Goal: Task Accomplishment & Management: Complete application form

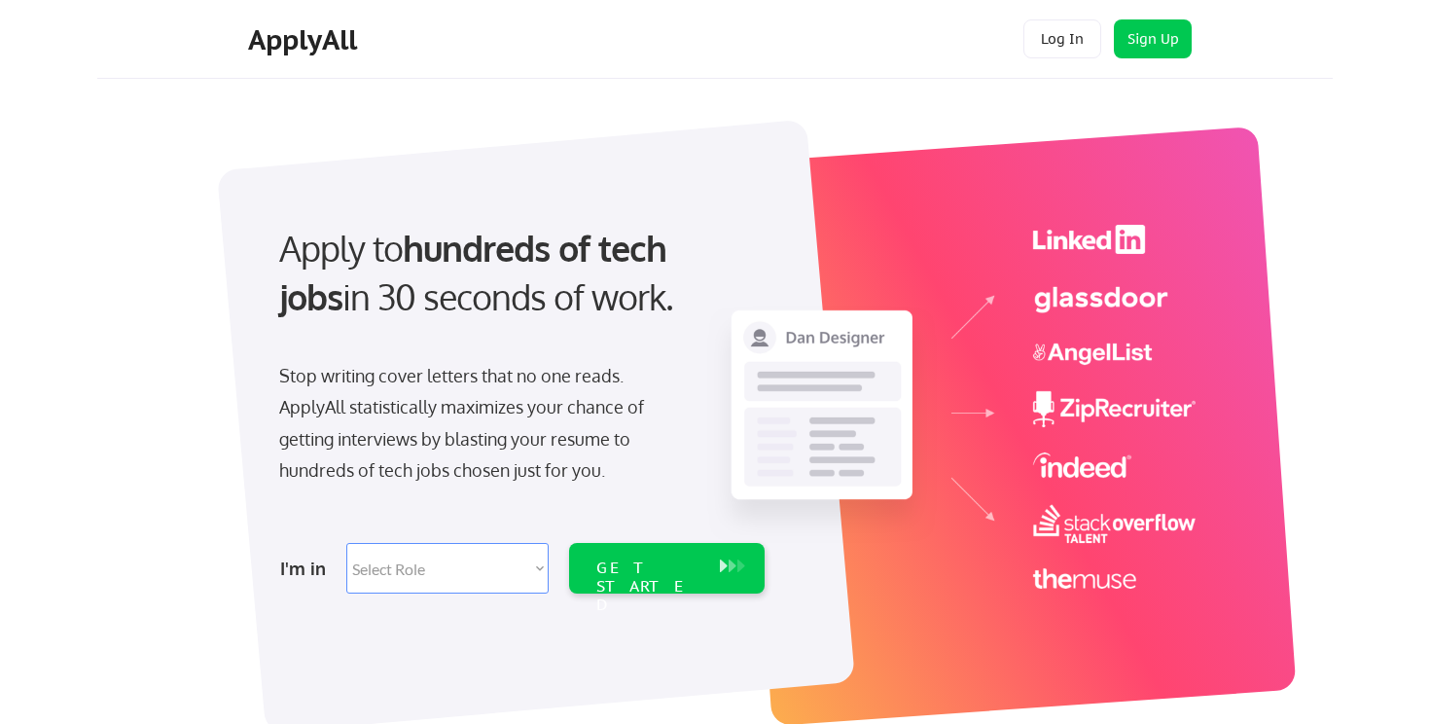
click at [513, 571] on select "Select Role Software Engineering Product Management Customer Success Sales UI/U…" at bounding box center [447, 568] width 202 height 51
select select ""marketing___comms""
click at [346, 543] on select "Select Role Software Engineering Product Management Customer Success Sales UI/U…" at bounding box center [447, 568] width 202 height 51
select select ""marketing___comms""
click at [614, 563] on div "GET STARTED" at bounding box center [648, 586] width 104 height 56
